Goal: Information Seeking & Learning: Compare options

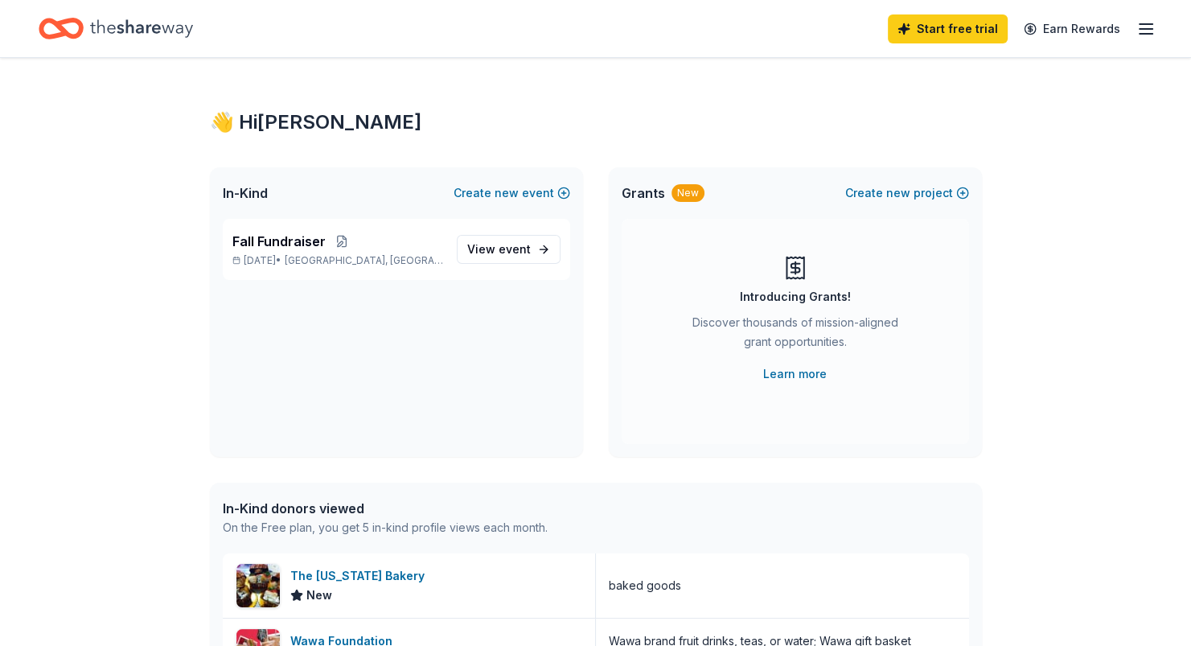
click at [795, 374] on link "Learn more" at bounding box center [795, 373] width 64 height 19
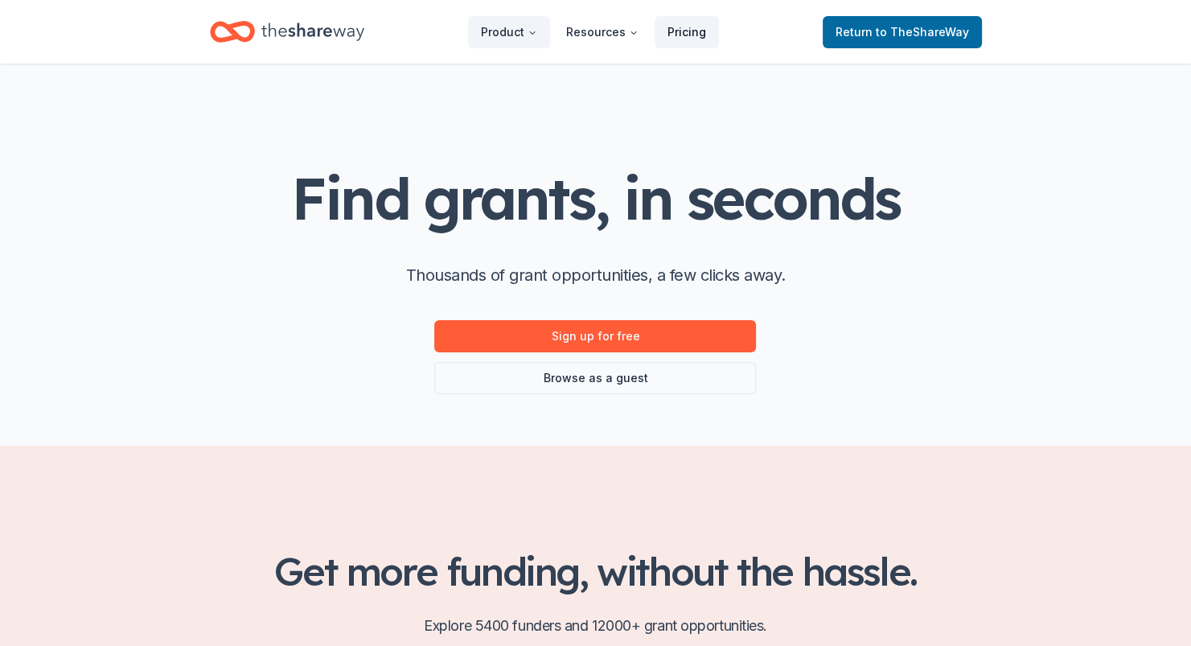
click at [683, 35] on link "Pricing" at bounding box center [687, 32] width 64 height 32
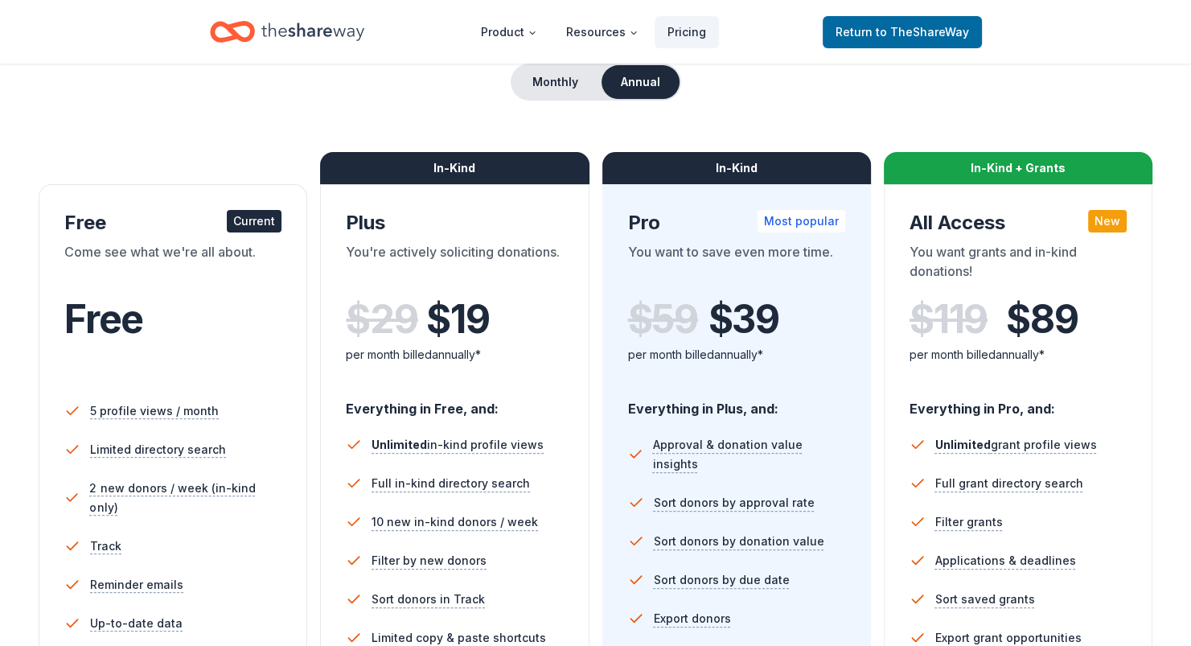
scroll to position [241, 0]
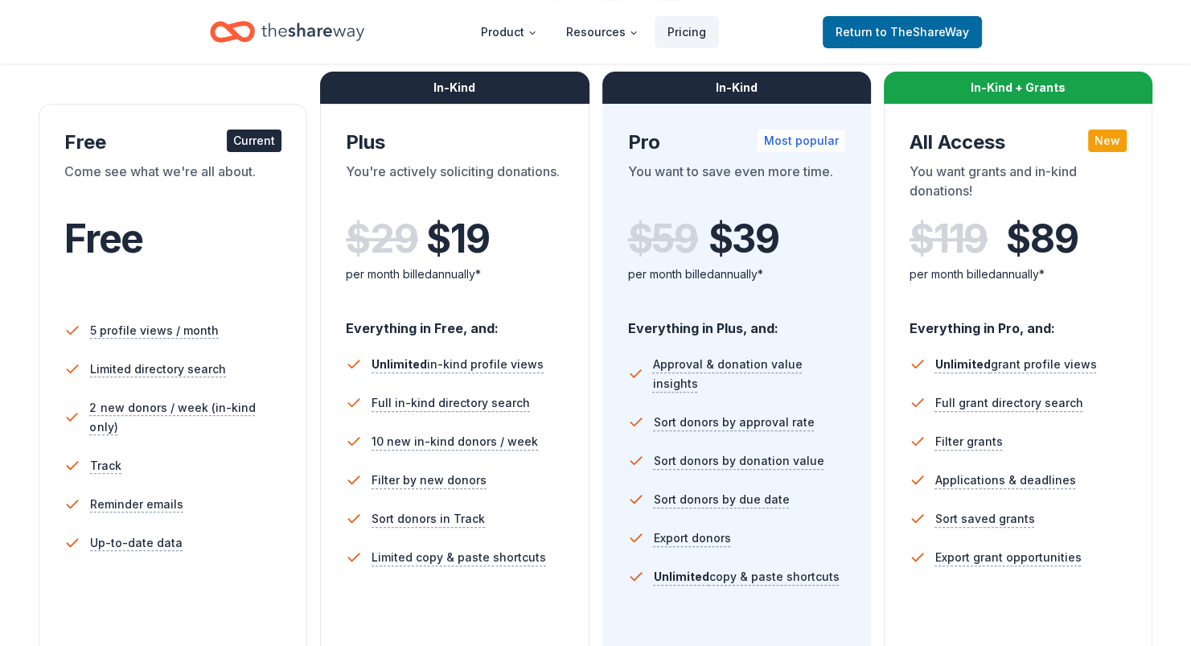
click at [456, 247] on span "$ 19" at bounding box center [457, 238] width 63 height 45
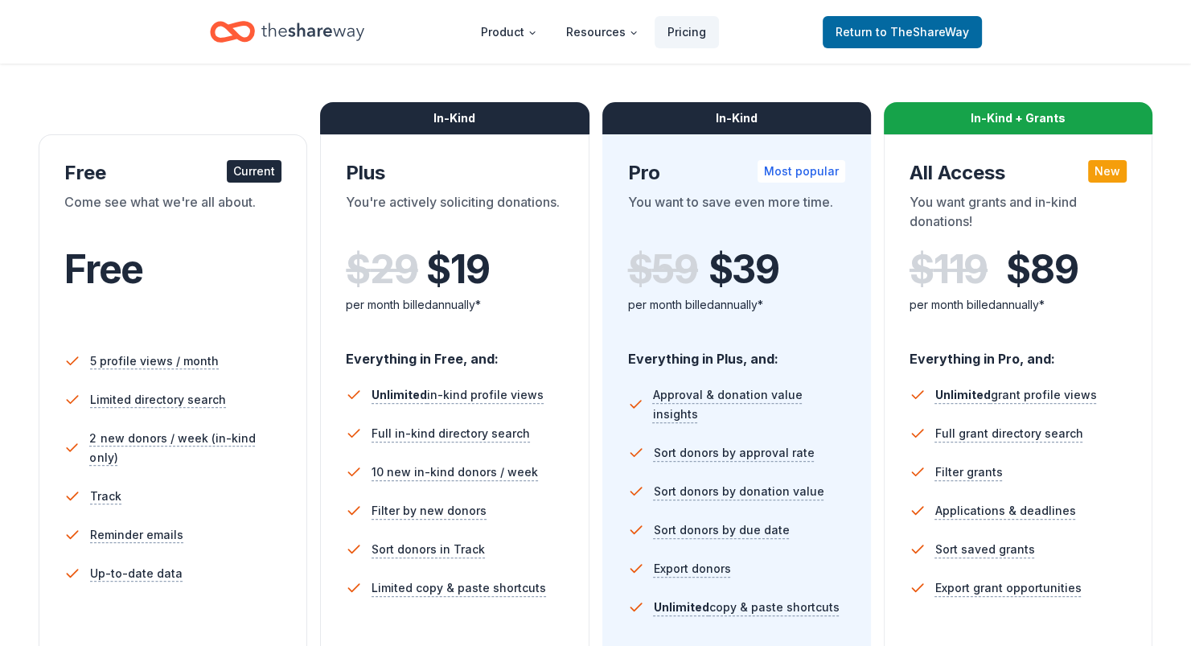
scroll to position [161, 0]
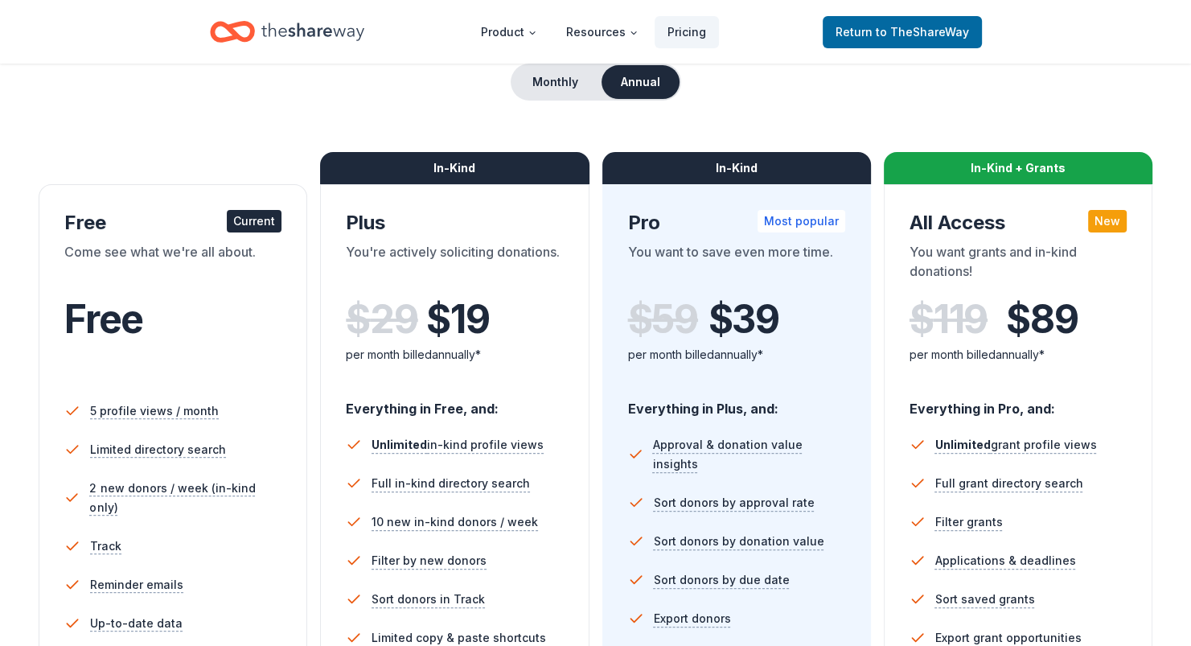
click at [444, 160] on div "In-Kind" at bounding box center [454, 168] width 269 height 32
drag, startPoint x: 389, startPoint y: 322, endPoint x: 411, endPoint y: 282, distance: 45.0
click at [389, 320] on div "$ 29 $ 19" at bounding box center [454, 319] width 217 height 45
click at [447, 169] on div "In-Kind" at bounding box center [454, 168] width 269 height 32
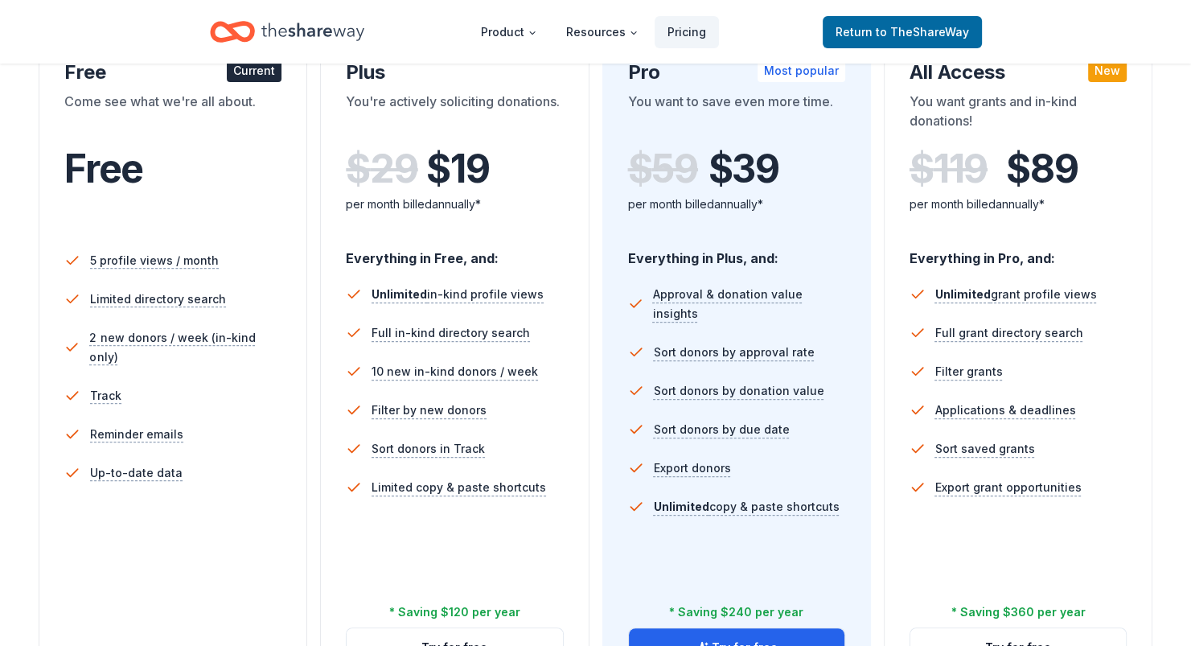
scroll to position [563, 0]
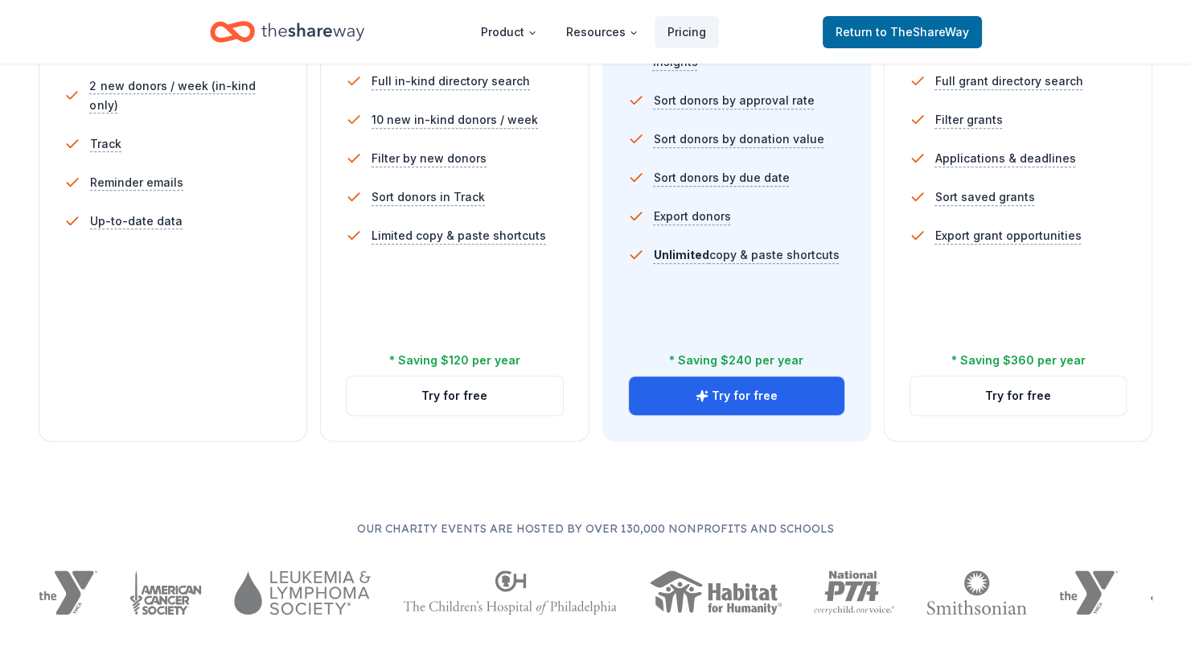
click at [457, 359] on div "* Saving $120 per year" at bounding box center [454, 360] width 131 height 19
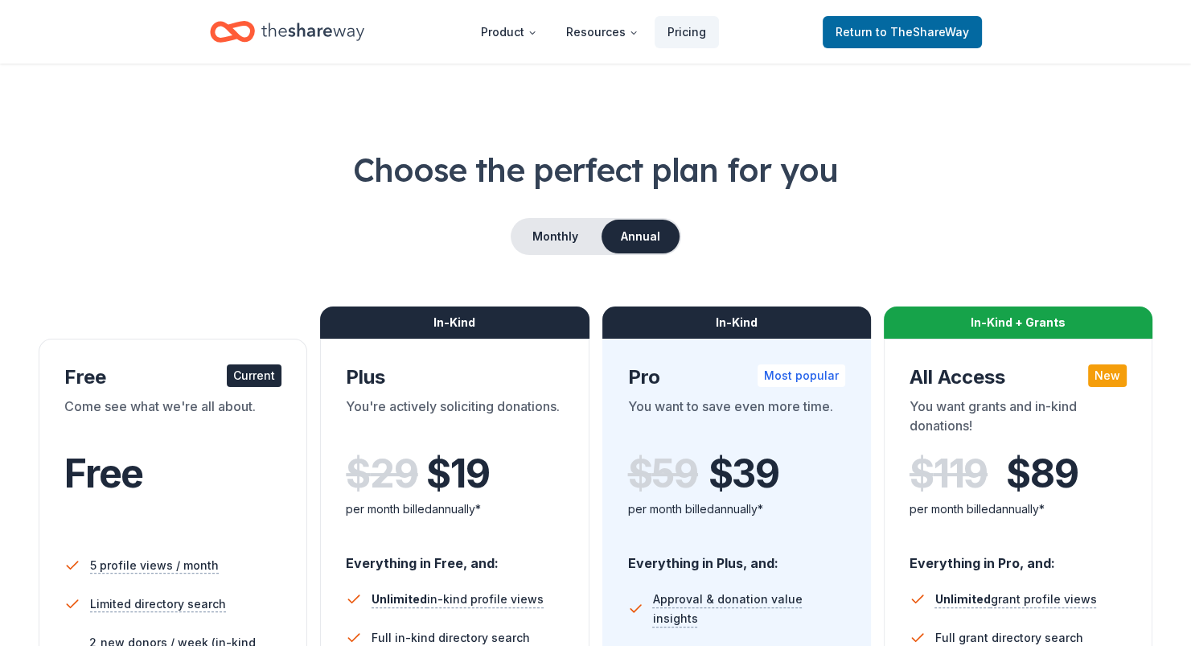
scroll to position [0, 0]
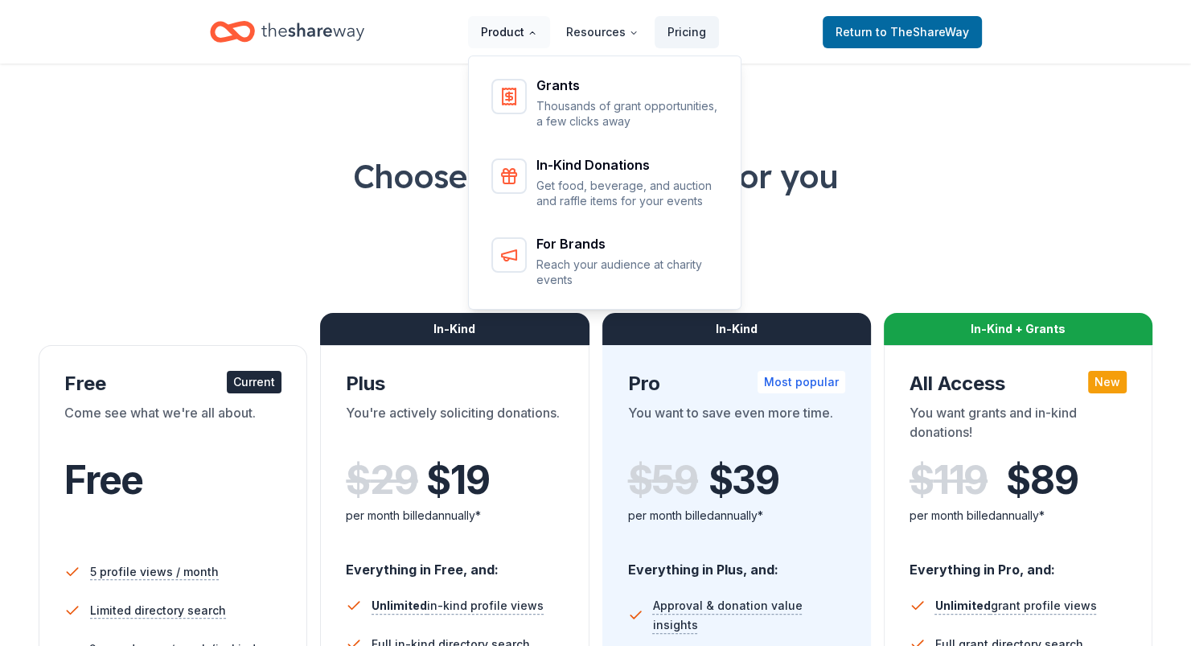
click at [521, 35] on button "Product" at bounding box center [509, 32] width 82 height 32
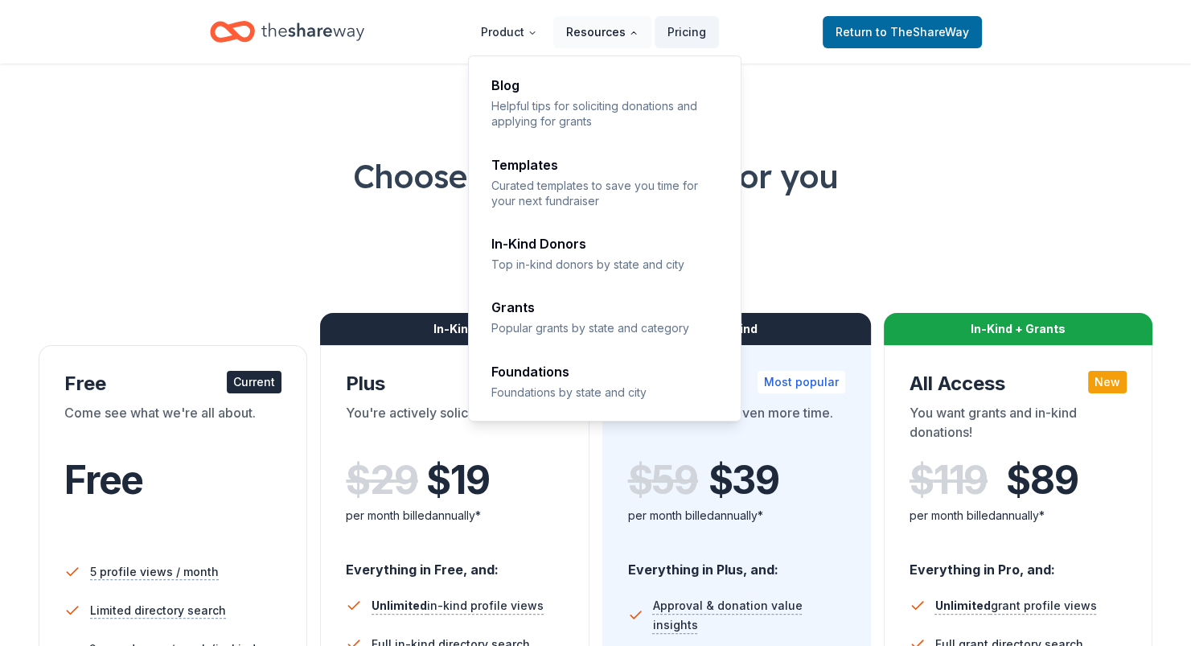
click at [613, 35] on button "Resources" at bounding box center [602, 32] width 98 height 32
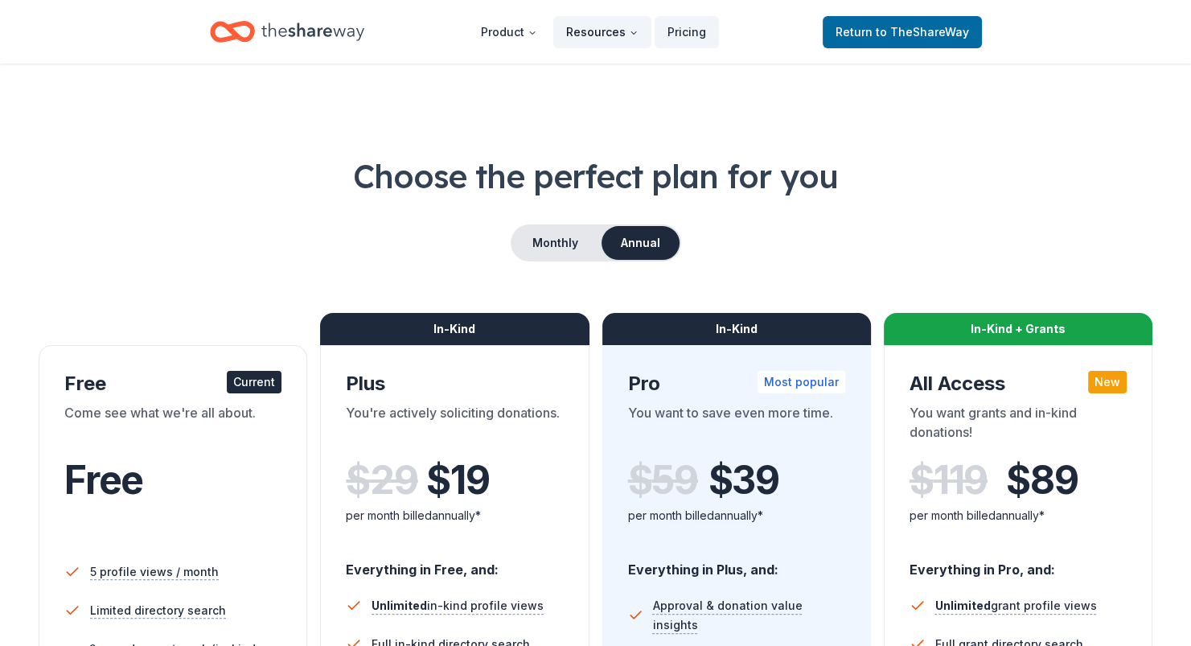
click at [634, 30] on icon "Main" at bounding box center [634, 33] width 10 height 10
click at [676, 31] on link "Pricing" at bounding box center [687, 32] width 64 height 32
click at [568, 244] on button "Monthly" at bounding box center [555, 243] width 86 height 34
click at [538, 228] on button "Monthly" at bounding box center [555, 243] width 86 height 34
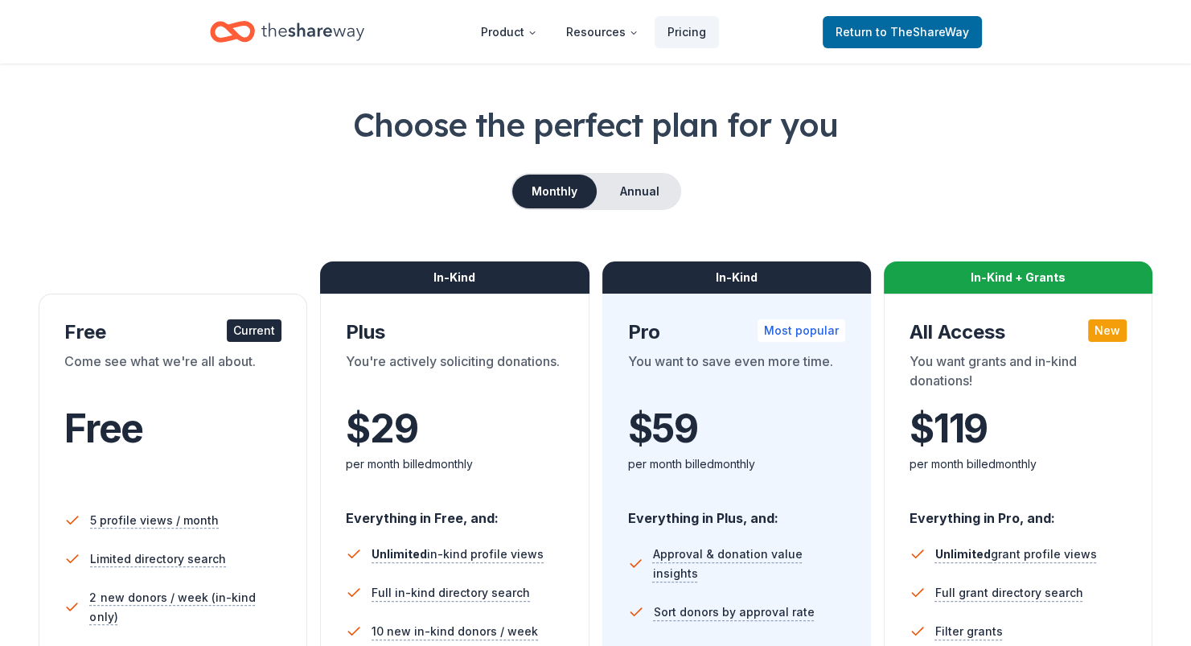
scroll to position [80, 0]
